Goal: Information Seeking & Learning: Learn about a topic

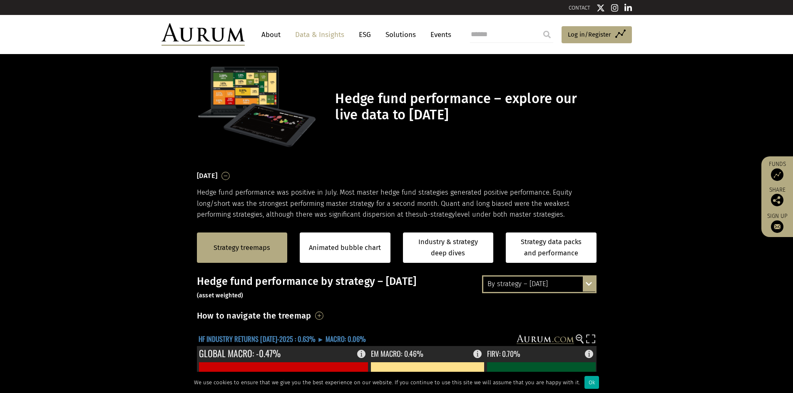
click at [305, 339] on text "HF INDUSTRY RETURNS [DATE]-2025 : 0.63% ► MACRO: 0.06%" at bounding box center [281, 339] width 167 height 10
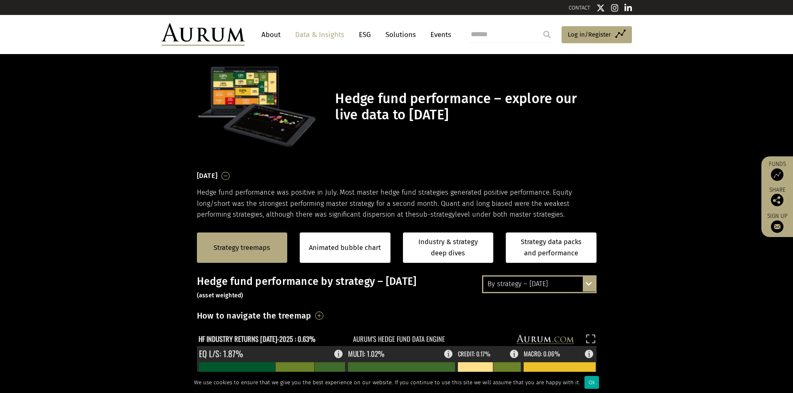
click at [305, 339] on rect at bounding box center [391, 341] width 388 height 12
click at [284, 336] on text "HF INDUSTRY RETURNS [DATE]-2025 : 0.63%" at bounding box center [256, 339] width 117 height 10
click at [555, 283] on div "By strategy – [DATE]" at bounding box center [539, 284] width 112 height 15
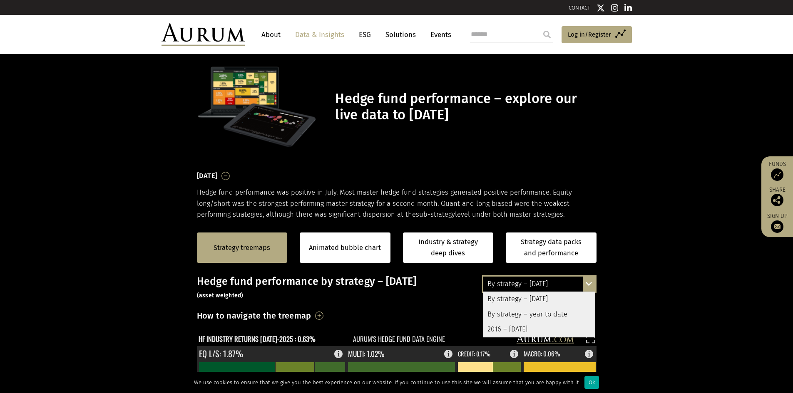
click at [551, 317] on div "By strategy – year to date" at bounding box center [539, 314] width 112 height 15
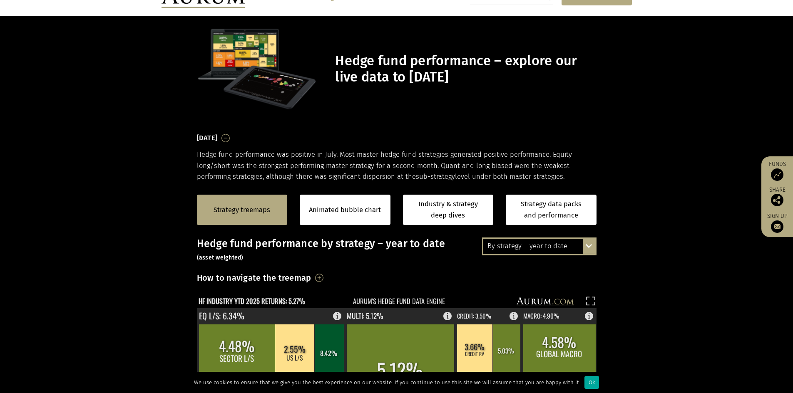
scroll to position [42, 0]
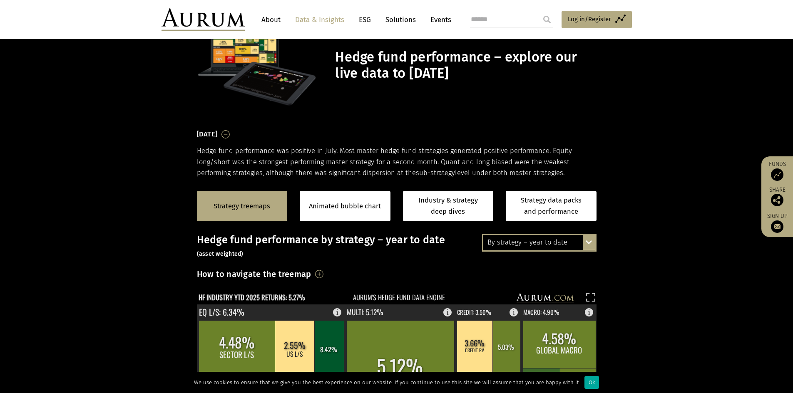
click at [510, 245] on div "By strategy – year to date" at bounding box center [539, 242] width 112 height 15
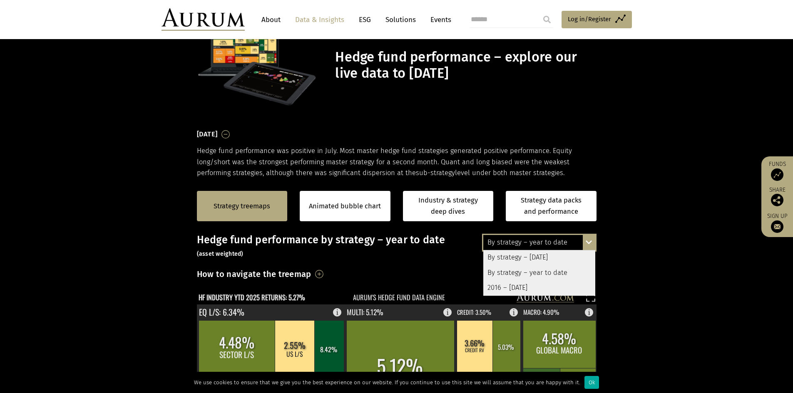
click at [511, 290] on div "2016 – [DATE]" at bounding box center [539, 287] width 112 height 15
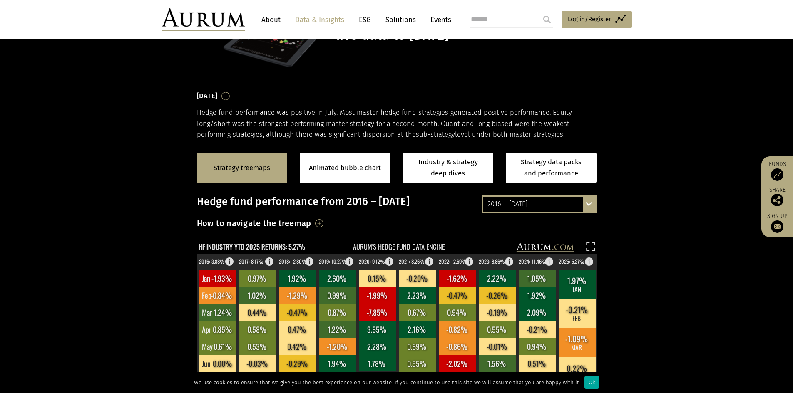
scroll to position [125, 0]
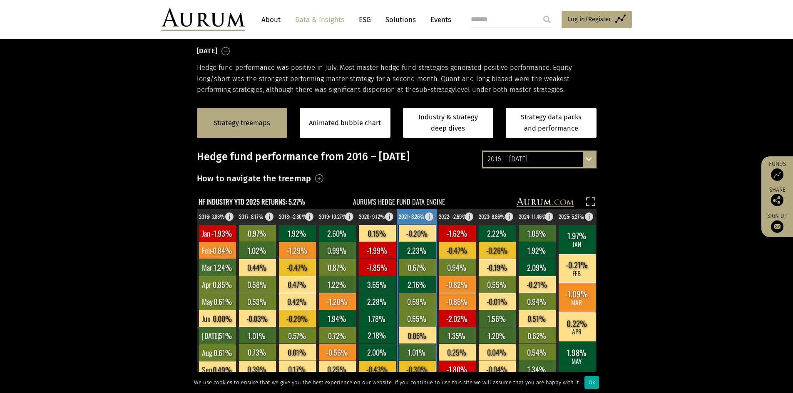
scroll to position [125, 0]
